Goal: Find specific page/section: Find specific page/section

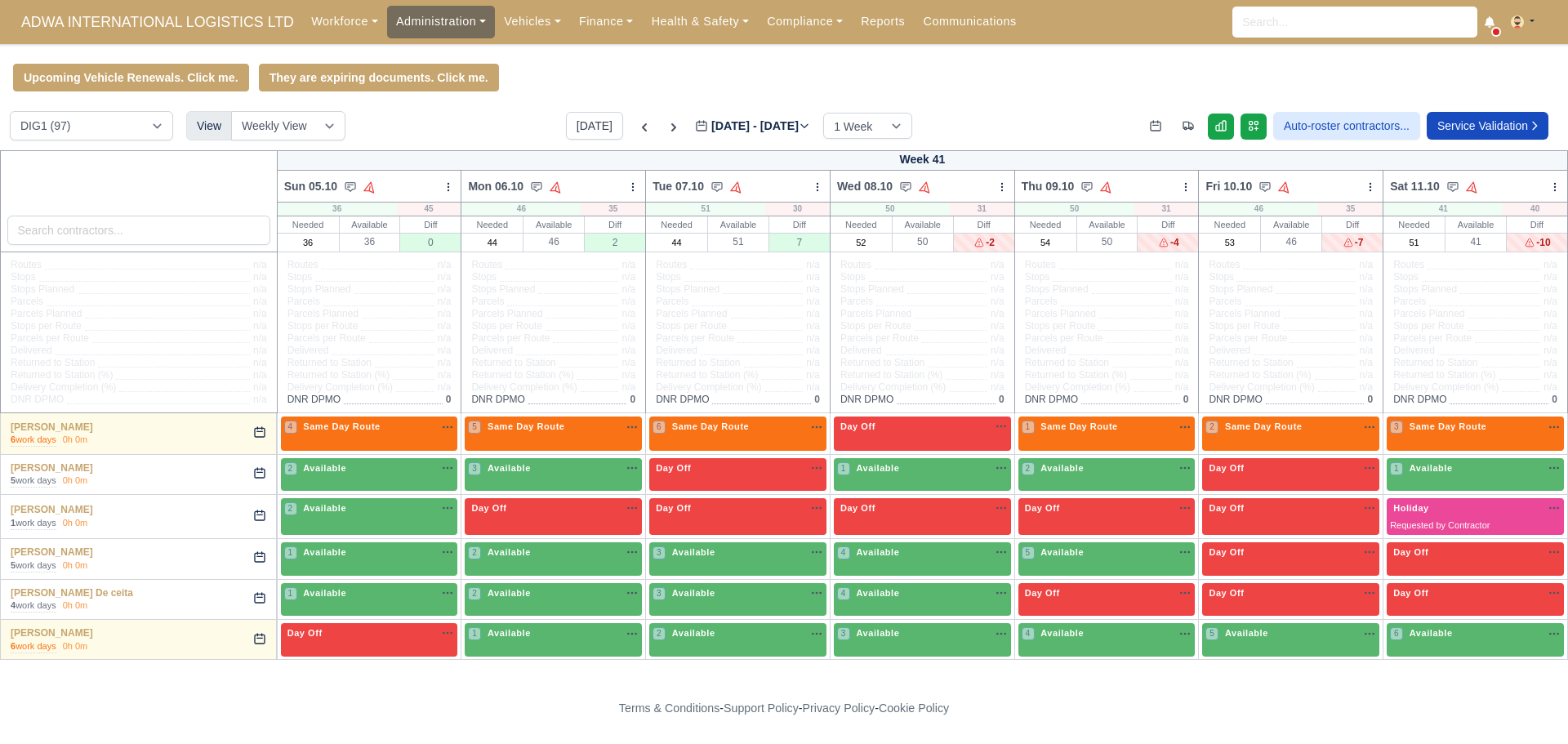
scroll to position [2253, 0]
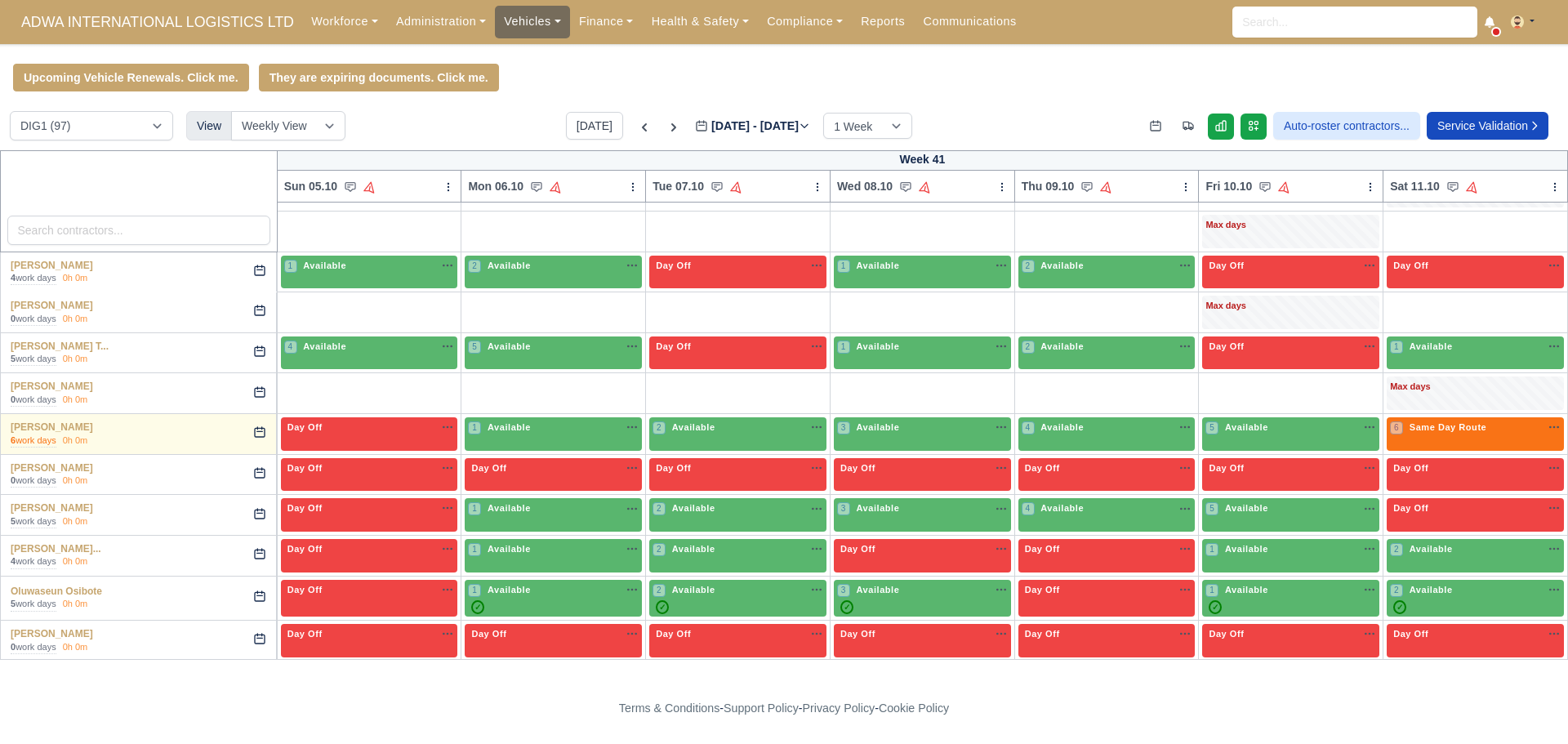
click at [542, 26] on link "Vehicles" at bounding box center [532, 21] width 75 height 32
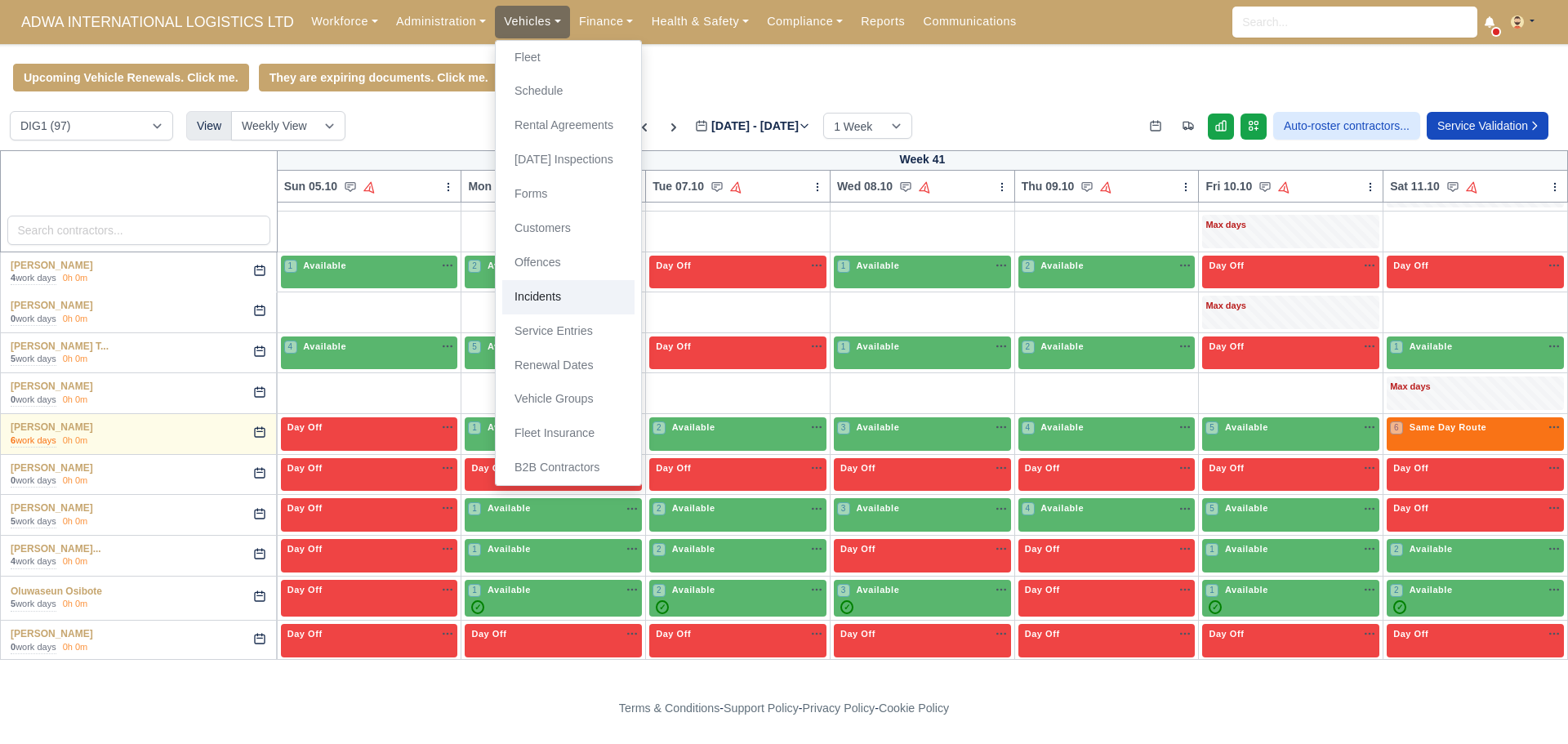
click at [565, 288] on link "Incidents" at bounding box center [568, 297] width 133 height 35
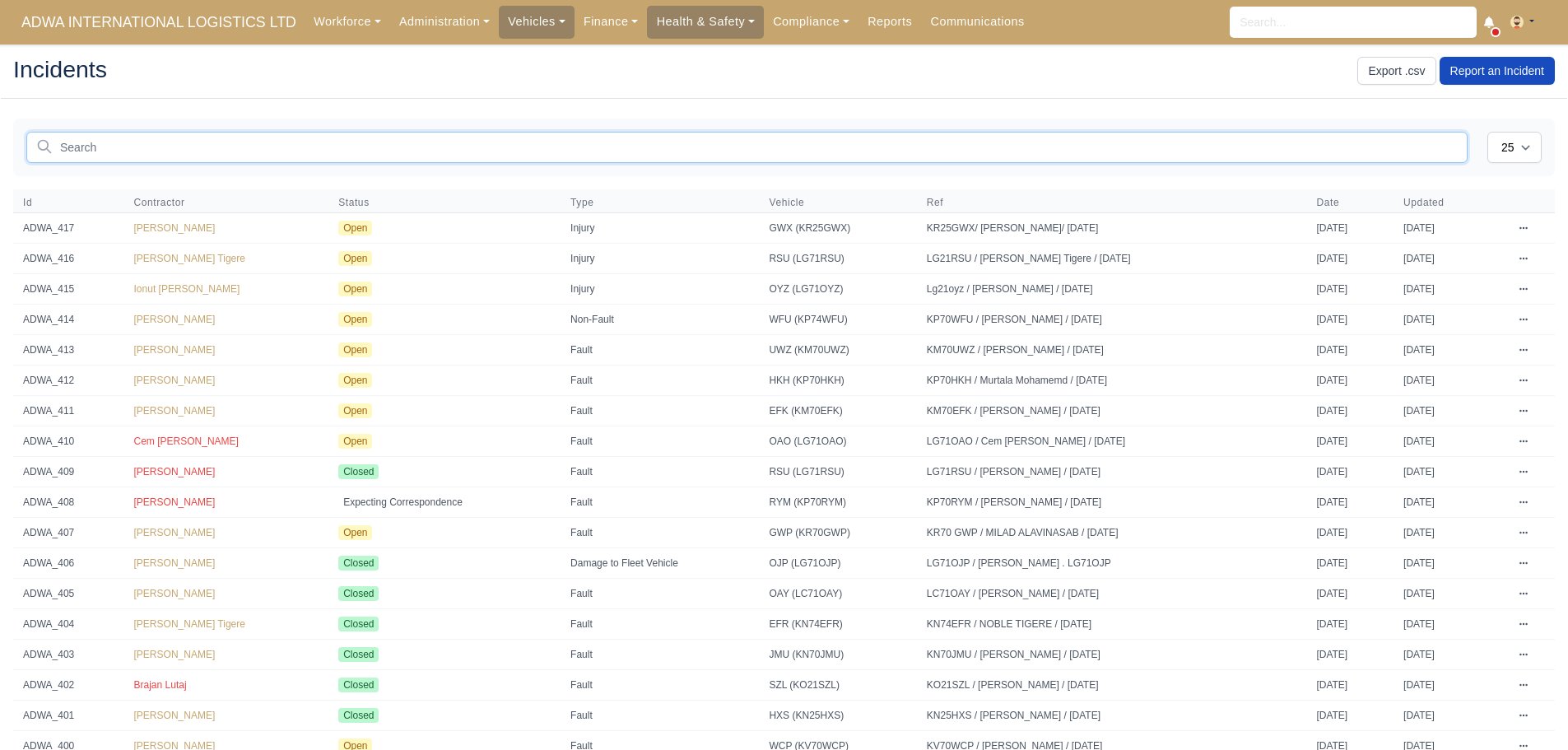
click at [153, 145] on input "text" at bounding box center [747, 148] width 1442 height 31
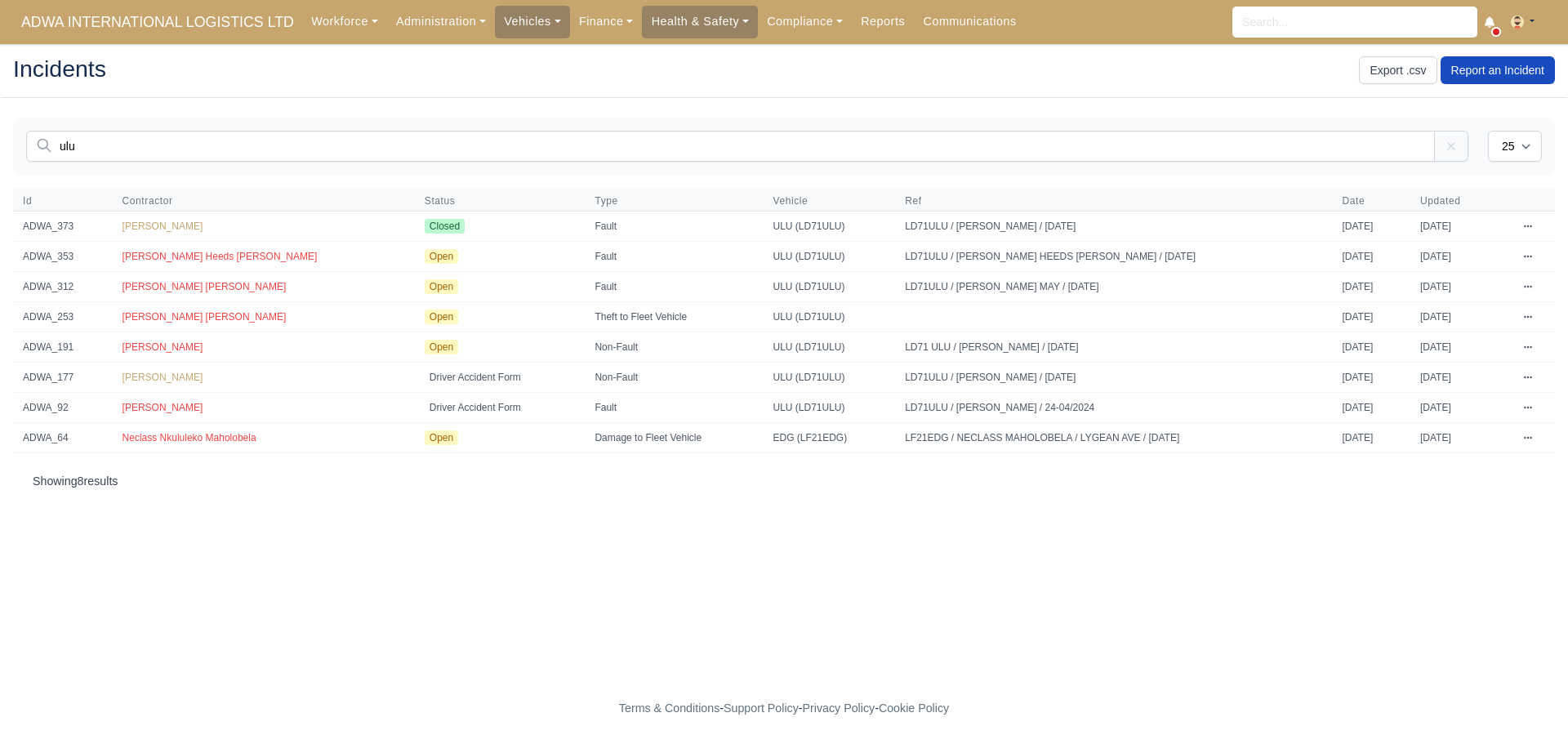
drag, startPoint x: 73, startPoint y: 149, endPoint x: 0, endPoint y: 143, distance: 73.2
click at [0, 143] on main "Incidents Export .csv Report an Incident You are not connected to the internet.…" at bounding box center [784, 368] width 1568 height 609
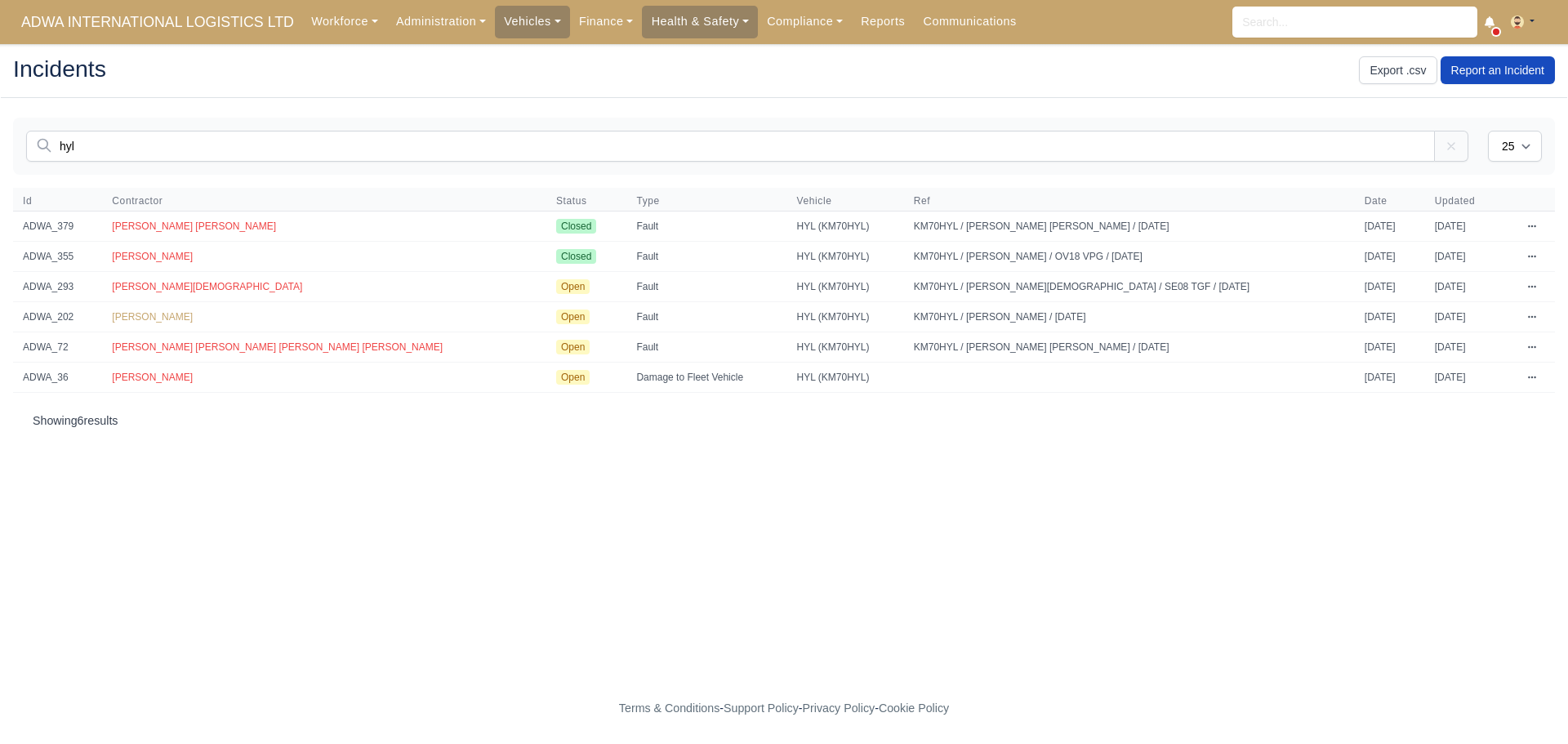
click at [0, 156] on main "Incidents Export .csv Report an Incident You are not connected to the internet.…" at bounding box center [784, 368] width 1568 height 609
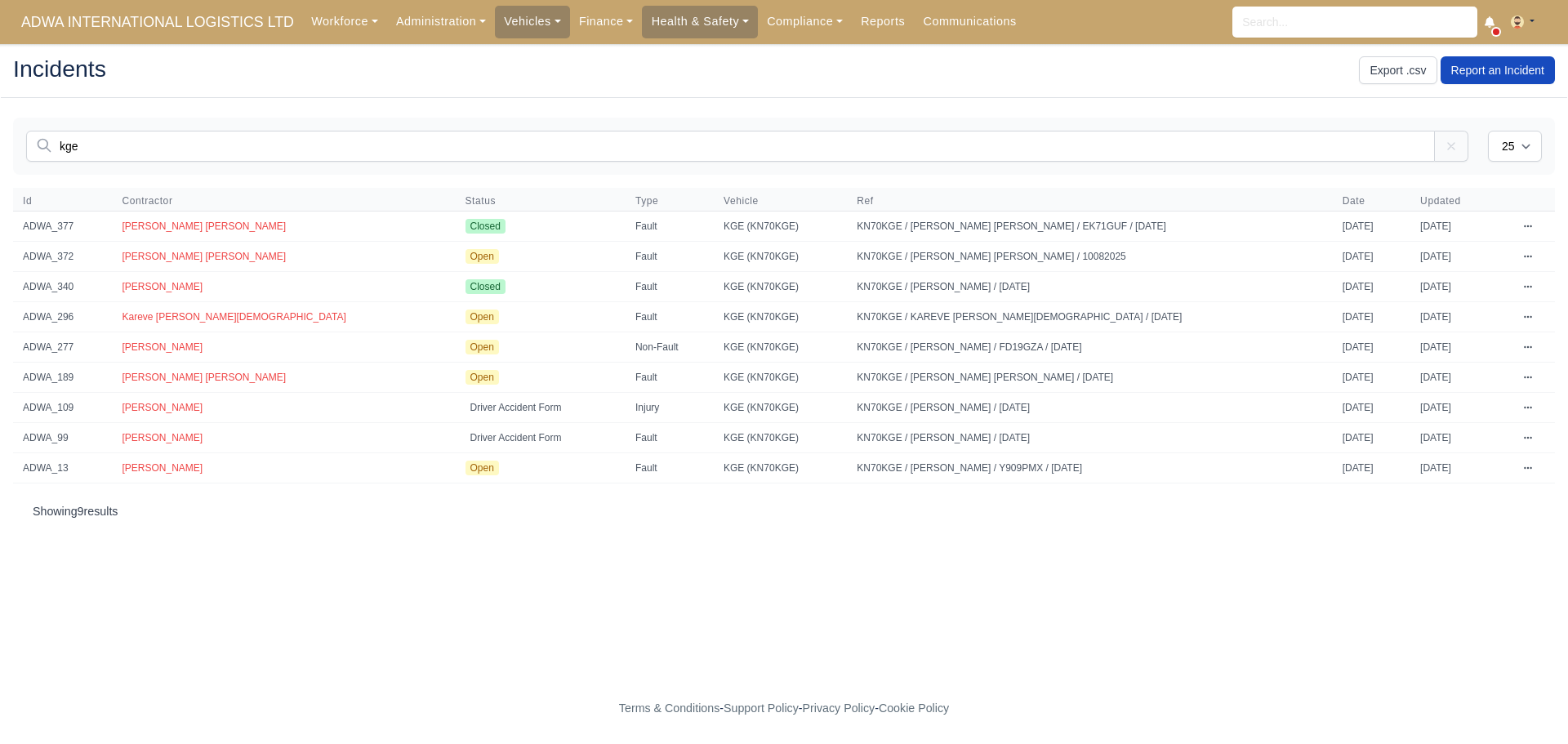
type input "kge"
click at [1526, 256] on td "Edit Delete" at bounding box center [1534, 256] width 42 height 30
click at [1523, 255] on icon at bounding box center [1527, 256] width 10 height 10
click at [173, 258] on span "Mohammed yusuf Sayed" at bounding box center [204, 256] width 165 height 12
drag, startPoint x: 208, startPoint y: 146, endPoint x: 0, endPoint y: 127, distance: 208.9
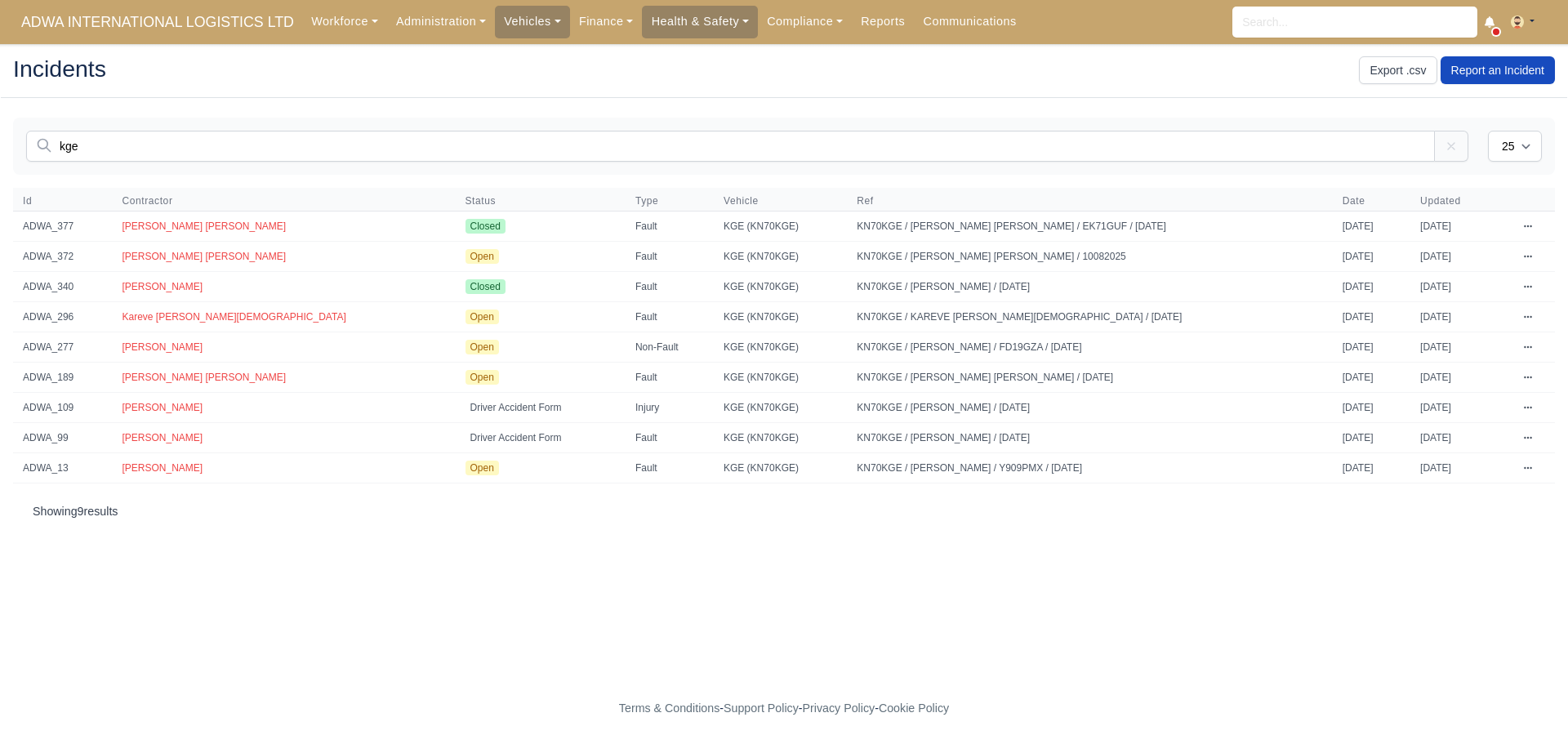
click at [0, 135] on main "Incidents Export .csv Report an Incident You are not connected to the internet.…" at bounding box center [784, 368] width 1568 height 609
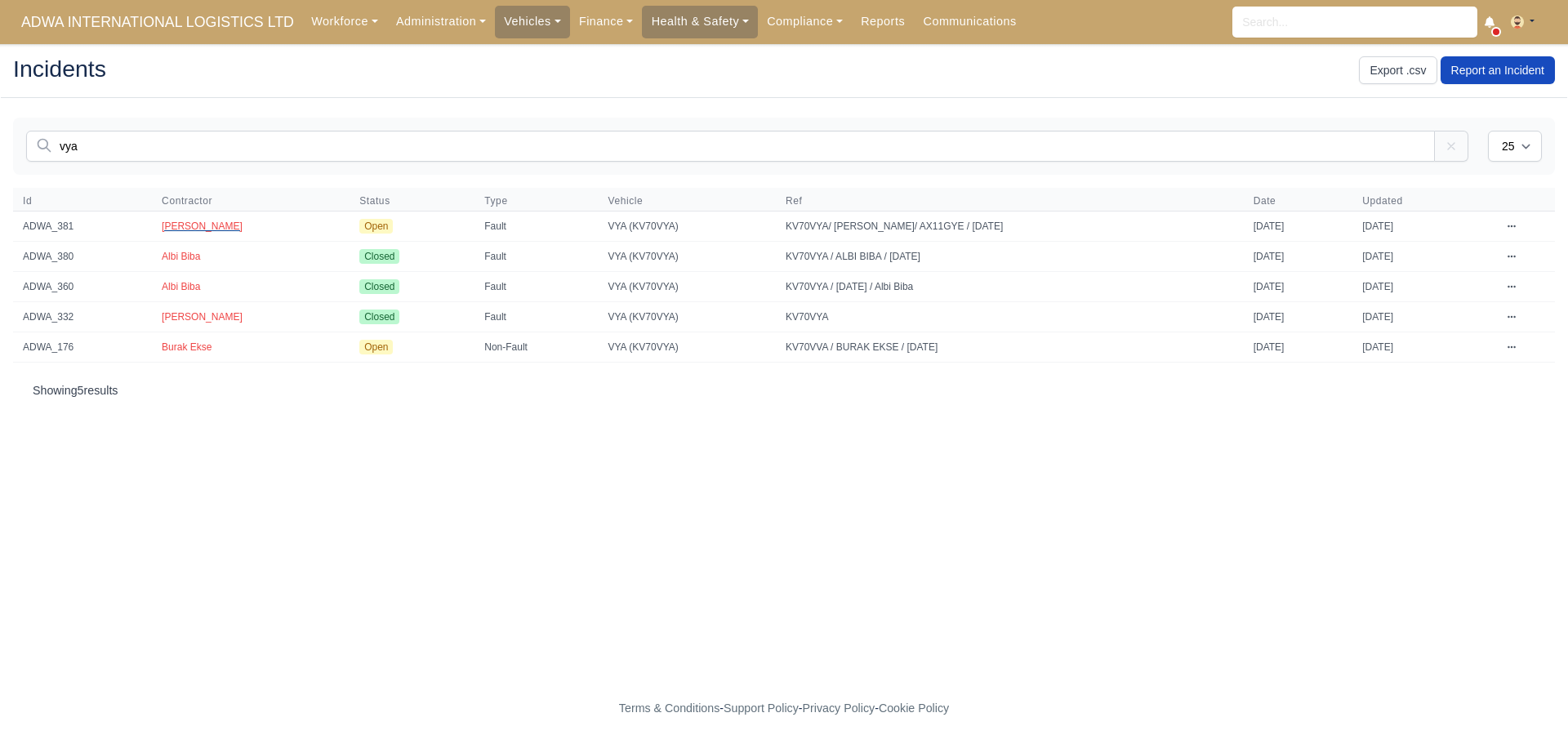
type input "vya"
click at [215, 227] on span "Muhammad Yunus Bin Kalam" at bounding box center [202, 226] width 81 height 12
drag, startPoint x: 95, startPoint y: 146, endPoint x: 0, endPoint y: 127, distance: 96.9
click at [0, 129] on main "Incidents Export .csv Report an Incident You are not connected to the internet.…" at bounding box center [784, 368] width 1568 height 609
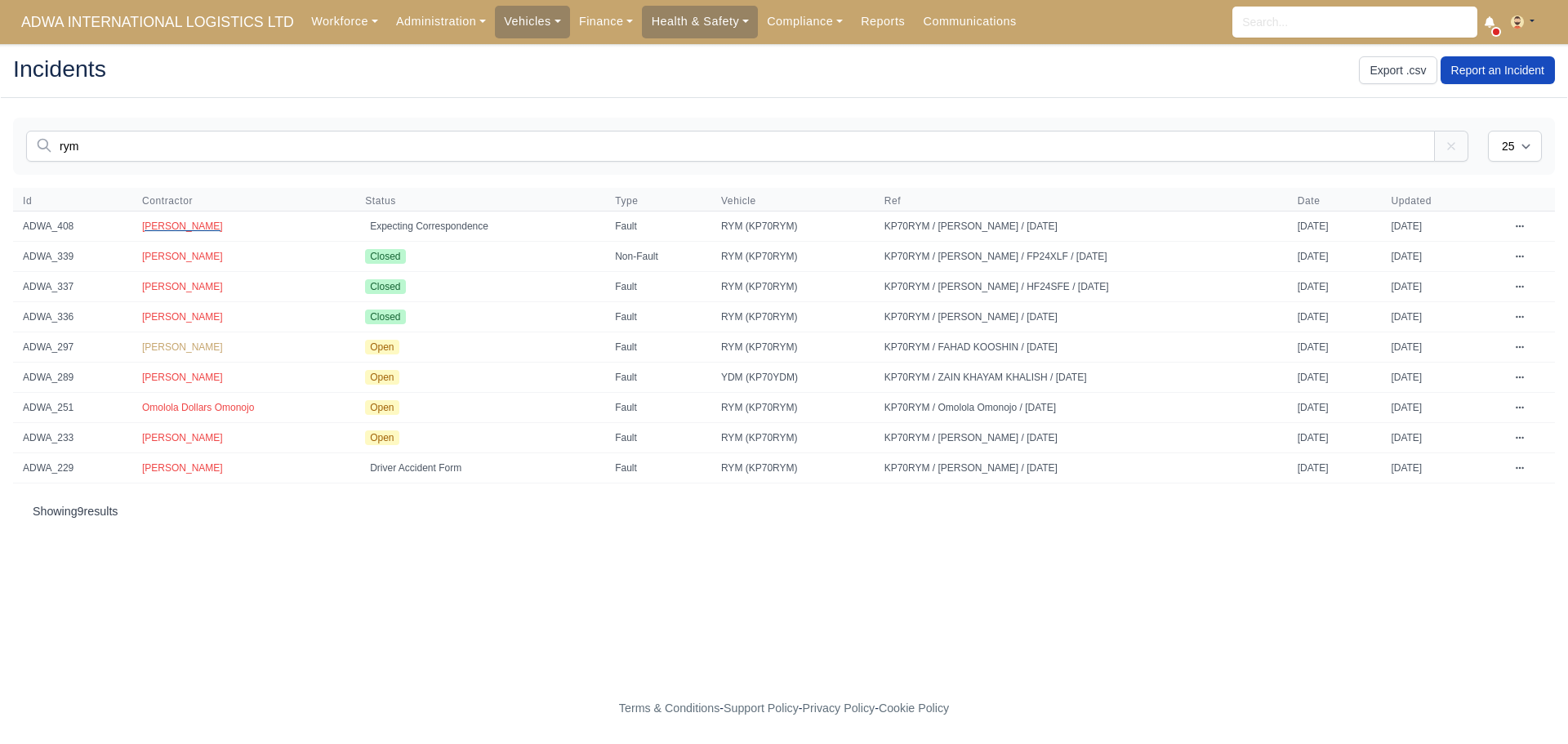
type input "rym"
click at [148, 224] on span "[PERSON_NAME]" at bounding box center [182, 226] width 81 height 12
